Goal: Information Seeking & Learning: Learn about a topic

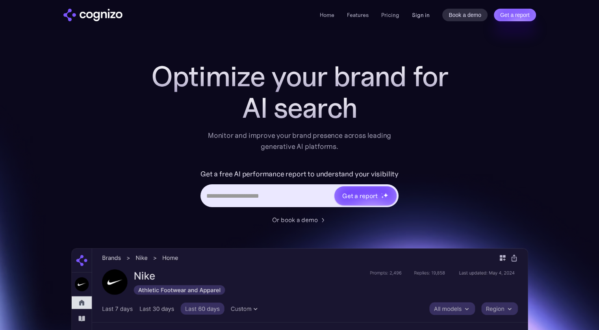
click at [420, 16] on link "Sign in" at bounding box center [421, 14] width 18 height 9
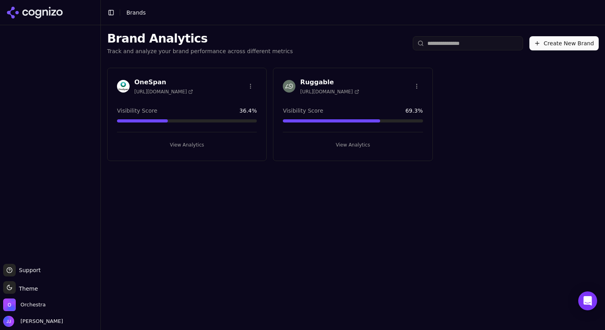
click at [361, 145] on button "View Analytics" at bounding box center [353, 145] width 140 height 13
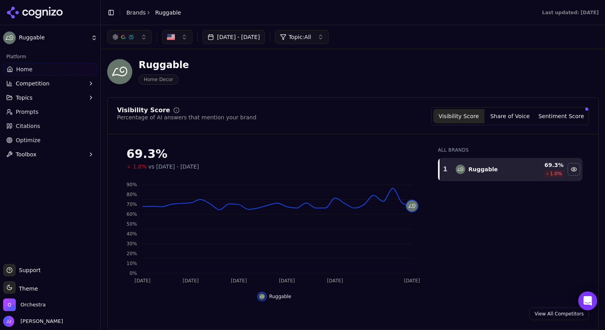
scroll to position [1, 0]
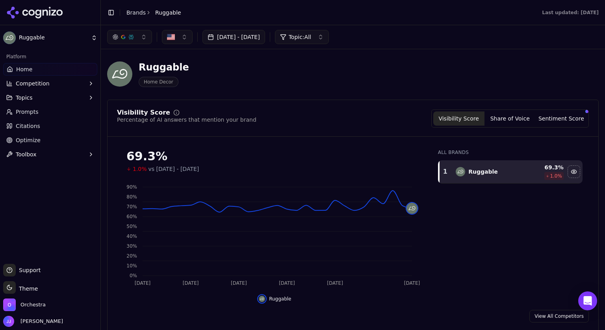
click at [37, 111] on link "Prompts" at bounding box center [50, 112] width 94 height 13
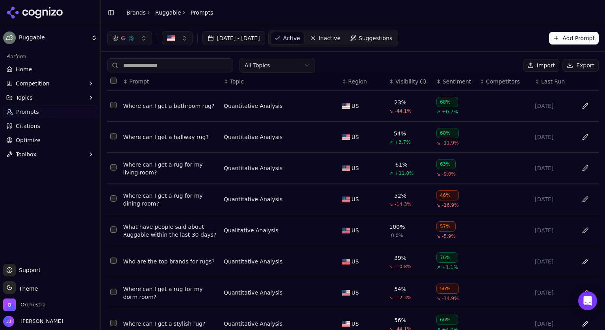
click at [443, 83] on div "Sentiment" at bounding box center [458, 82] width 31 height 8
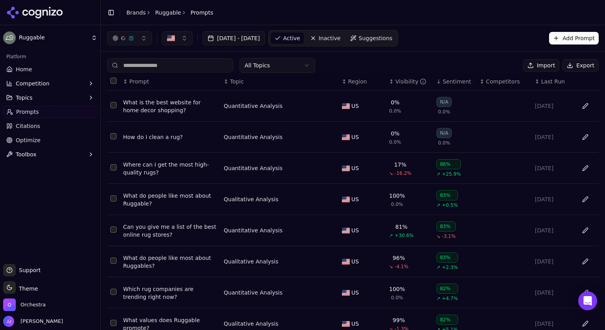
click at [448, 81] on div "Sentiment" at bounding box center [458, 82] width 31 height 8
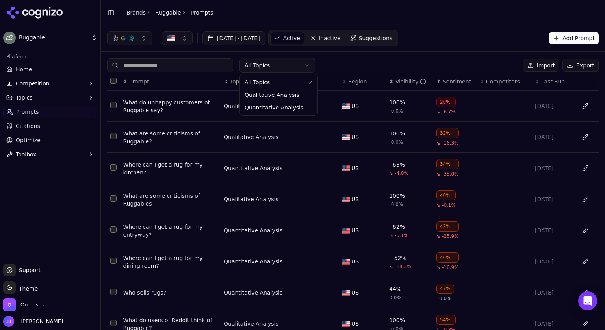
click at [269, 64] on html "Ruggable Platform Home Competition Topics Prompts Citations Optimize Toolbox Su…" at bounding box center [302, 165] width 605 height 330
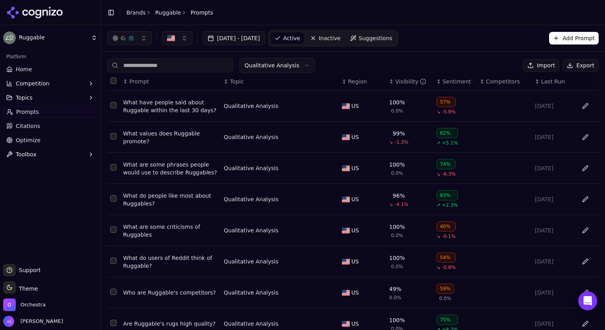
click at [33, 128] on span "Citations" at bounding box center [28, 126] width 24 height 8
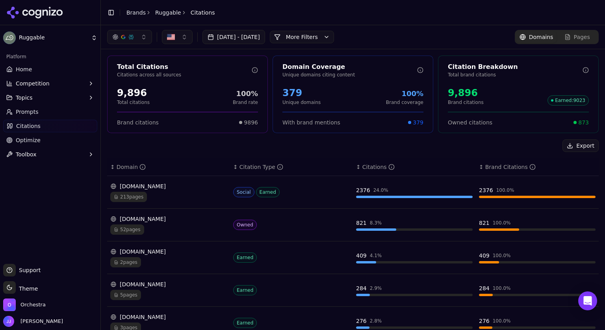
click at [325, 39] on button "More Filters" at bounding box center [302, 37] width 64 height 13
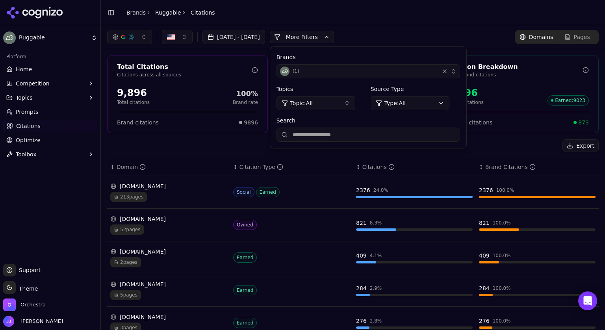
click at [355, 102] on button "Topic: All" at bounding box center [316, 103] width 79 height 14
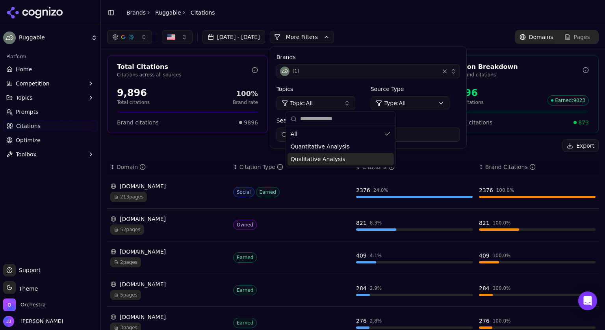
click at [322, 160] on span "Qualitative Analysis" at bounding box center [318, 159] width 55 height 8
click at [148, 220] on div "ruggable.com" at bounding box center [168, 219] width 117 height 8
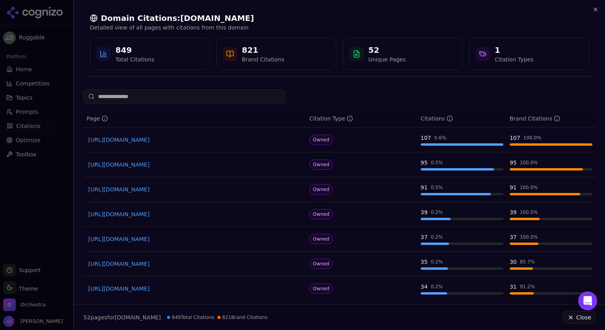
click at [61, 102] on div at bounding box center [302, 165] width 605 height 330
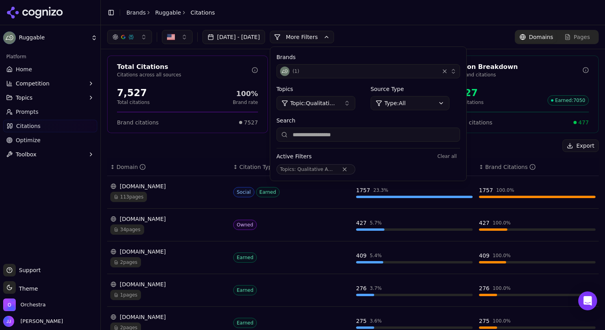
click at [192, 186] on div "reddit.com" at bounding box center [168, 186] width 117 height 8
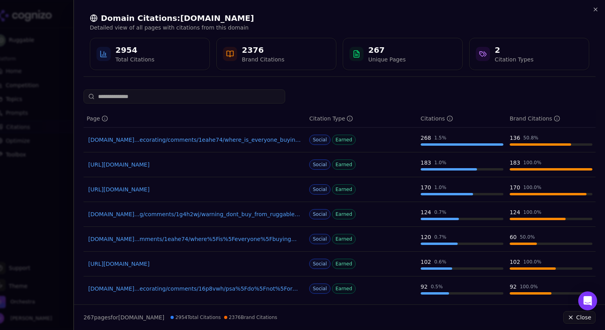
click at [235, 140] on link "reddit.com...ecorating/comments/1eahe74/where_is_everyone_buying_their_area_rugs" at bounding box center [194, 140] width 213 height 8
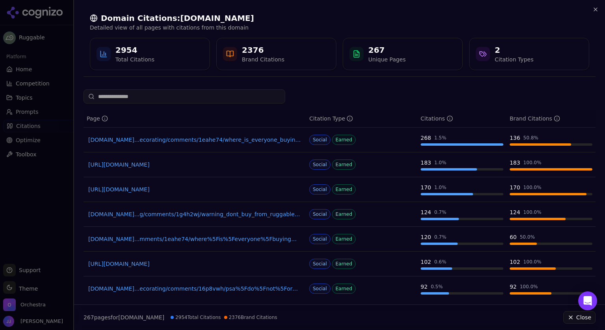
click at [50, 52] on div at bounding box center [302, 165] width 605 height 330
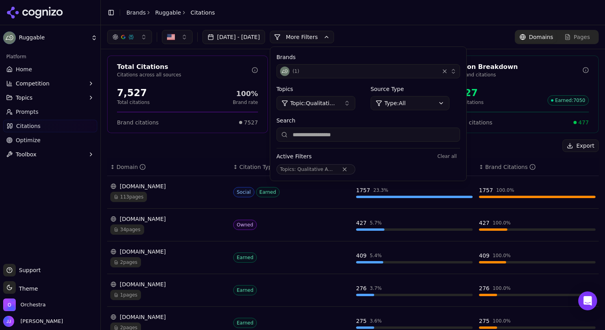
click at [430, 29] on div "Aug 13, 2025 - Sep 12, 2025 More More Filters Brands ( 1 ) Topics Topic: Qualit…" at bounding box center [353, 37] width 504 height 24
click at [338, 102] on span "Topic: Qualitative Analysis" at bounding box center [313, 103] width 47 height 8
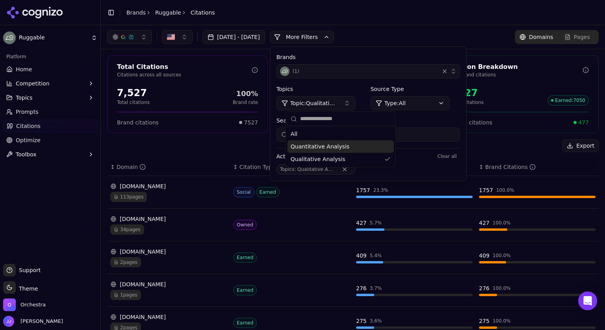
click at [329, 146] on span "Quantitative Analysis" at bounding box center [320, 147] width 59 height 8
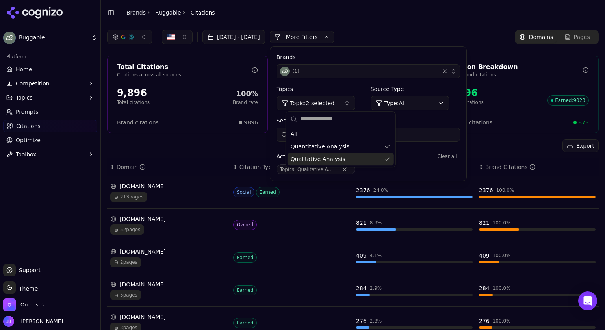
click at [335, 160] on span "Qualitative Analysis" at bounding box center [318, 159] width 55 height 8
click at [330, 162] on span "Qualitative Analysis" at bounding box center [318, 159] width 55 height 8
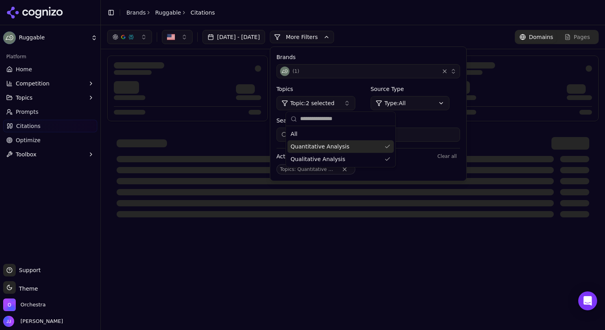
click at [314, 149] on span "Quantitative Analysis" at bounding box center [320, 147] width 59 height 8
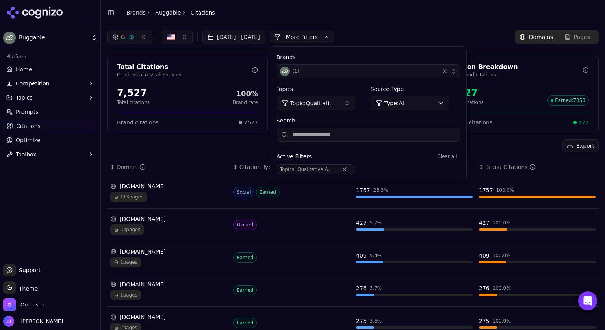
click at [167, 187] on div "reddit.com" at bounding box center [168, 186] width 117 height 8
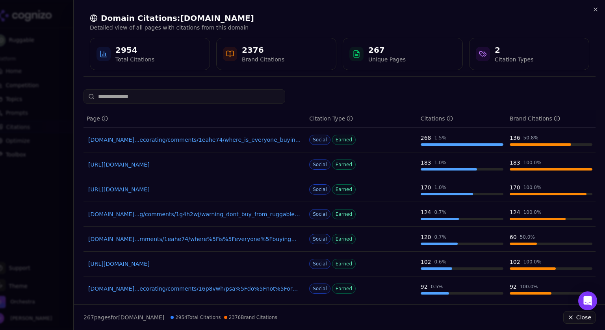
click at [215, 165] on link "https://reddit.com/r/furniture/comments/v2wmsc/are_ruggable_rugs_worth_it" at bounding box center [194, 165] width 213 height 8
click at [170, 190] on link "https://reddit.com/r/HomeDecorating/comments/16p8vwh/psa_do_not_order_from_rugg…" at bounding box center [194, 190] width 213 height 8
click at [195, 214] on link "reddit.com...g/comments/1g4h2wj/warning_dont_buy_from_ruggable_terrible_customer" at bounding box center [194, 214] width 213 height 8
